Goal: Task Accomplishment & Management: Complete application form

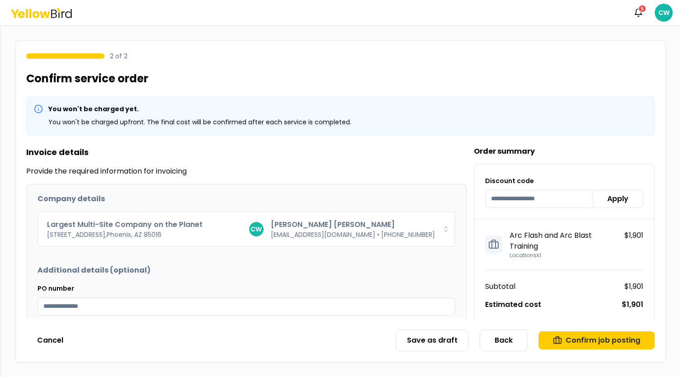
scroll to position [81, 0]
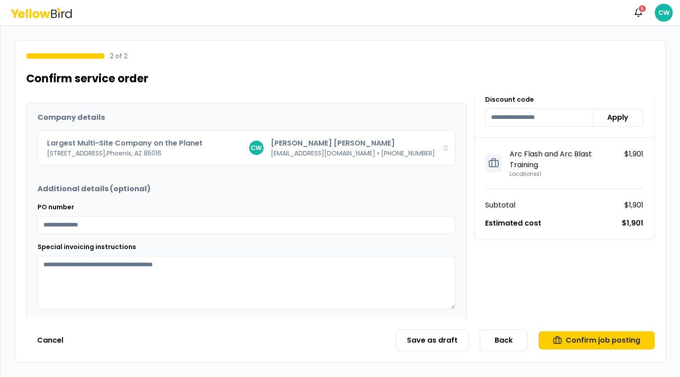
click at [61, 14] on icon at bounding box center [62, 14] width 3 height 7
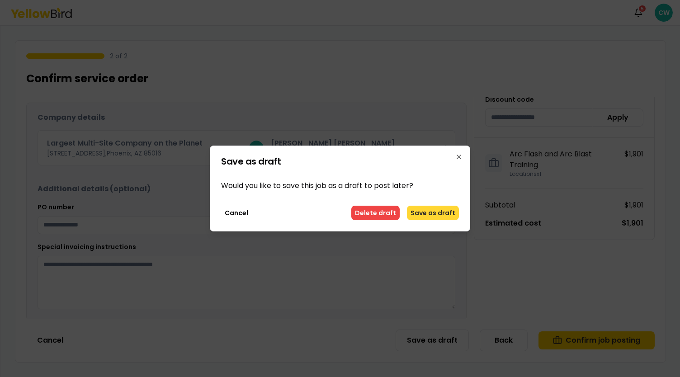
click at [434, 216] on button "Save as draft" at bounding box center [433, 213] width 52 height 14
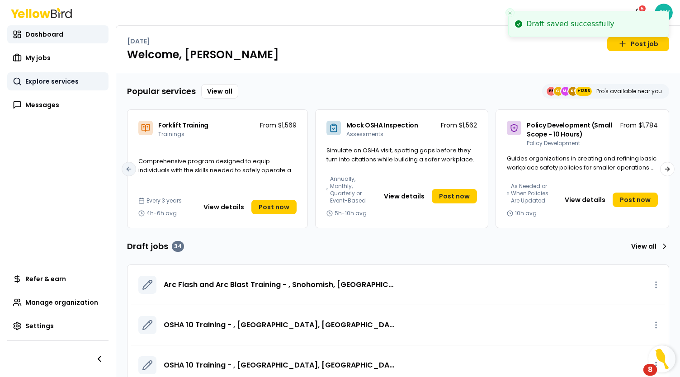
click at [57, 87] on link "Explore services" at bounding box center [57, 81] width 101 height 18
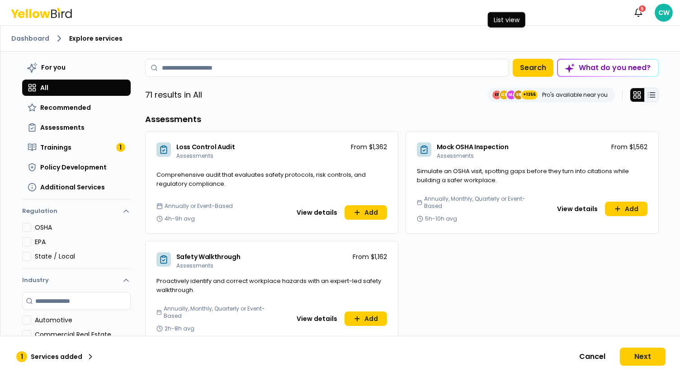
click at [651, 94] on icon at bounding box center [651, 94] width 9 height 9
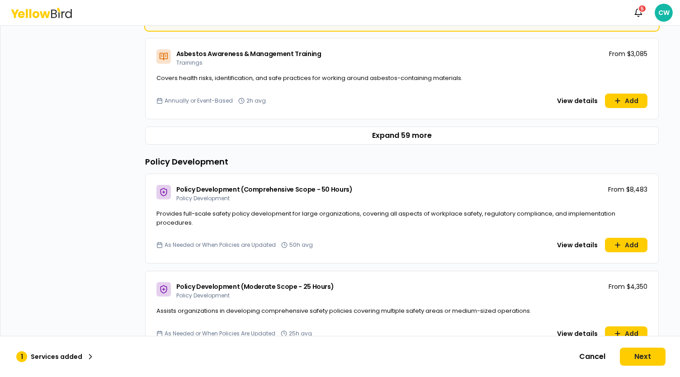
scroll to position [723, 0]
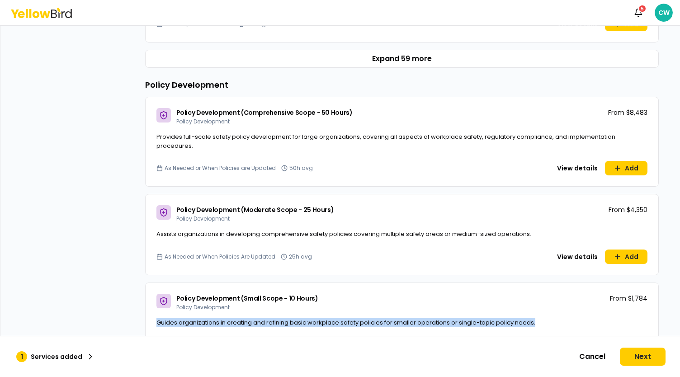
drag, startPoint x: 533, startPoint y: 321, endPoint x: 152, endPoint y: 323, distance: 380.2
click at [152, 323] on div "Guides organizations in creating and refining basic workplace safety policies f…" at bounding box center [402, 328] width 513 height 20
copy span "Guides organizations in creating and refining basic workplace safety policies f…"
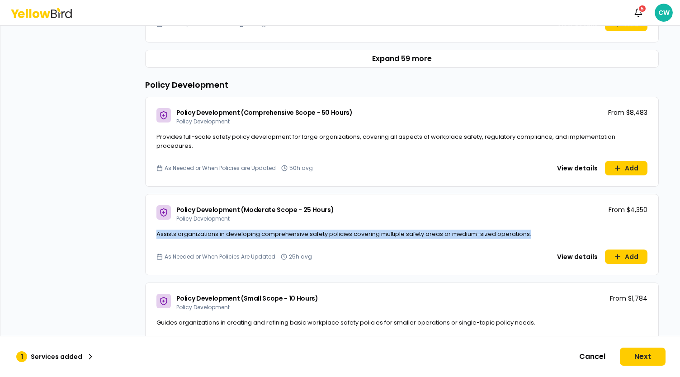
drag, startPoint x: 529, startPoint y: 238, endPoint x: 153, endPoint y: 236, distance: 376.6
click at [153, 236] on div "Assists organizations in developing comprehensive safety policies covering mult…" at bounding box center [402, 240] width 513 height 20
copy span "Assists organizations in developing comprehensive safety policies covering mult…"
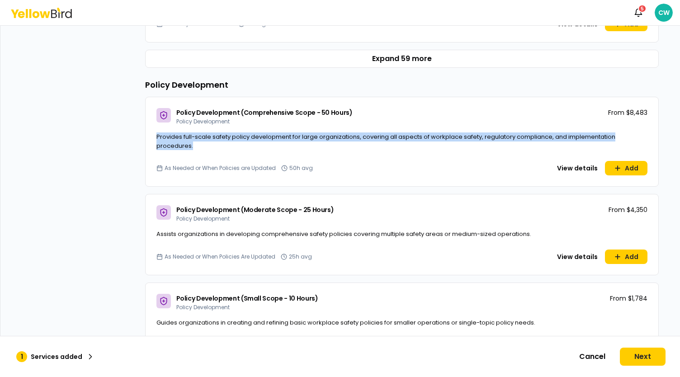
drag, startPoint x: 189, startPoint y: 147, endPoint x: 151, endPoint y: 140, distance: 38.7
click at [151, 140] on div "Provides full-scale safety policy development for large organizations, covering…" at bounding box center [402, 146] width 513 height 28
copy span "Provides full-scale safety policy development for large organizations, covering…"
